Goal: Find specific page/section: Find specific page/section

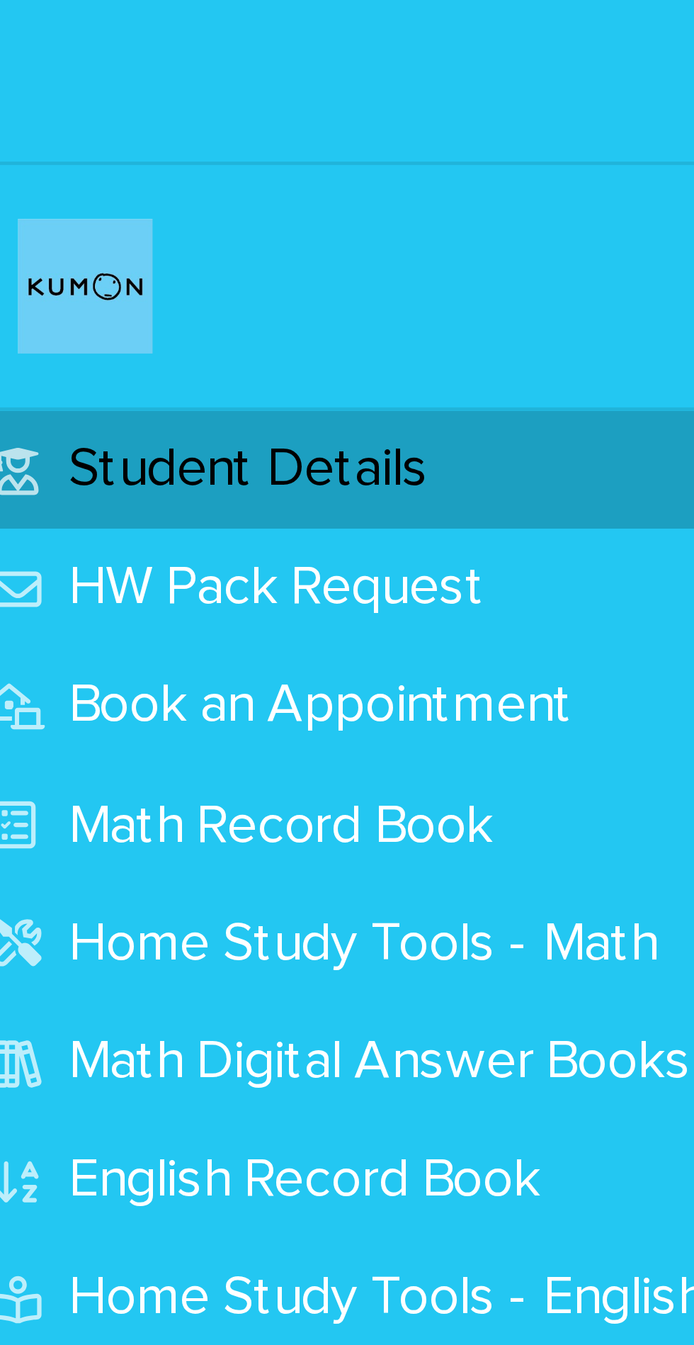
click at [81, 98] on p "Student Details" at bounding box center [62, 98] width 93 height 13
